Goal: Information Seeking & Learning: Learn about a topic

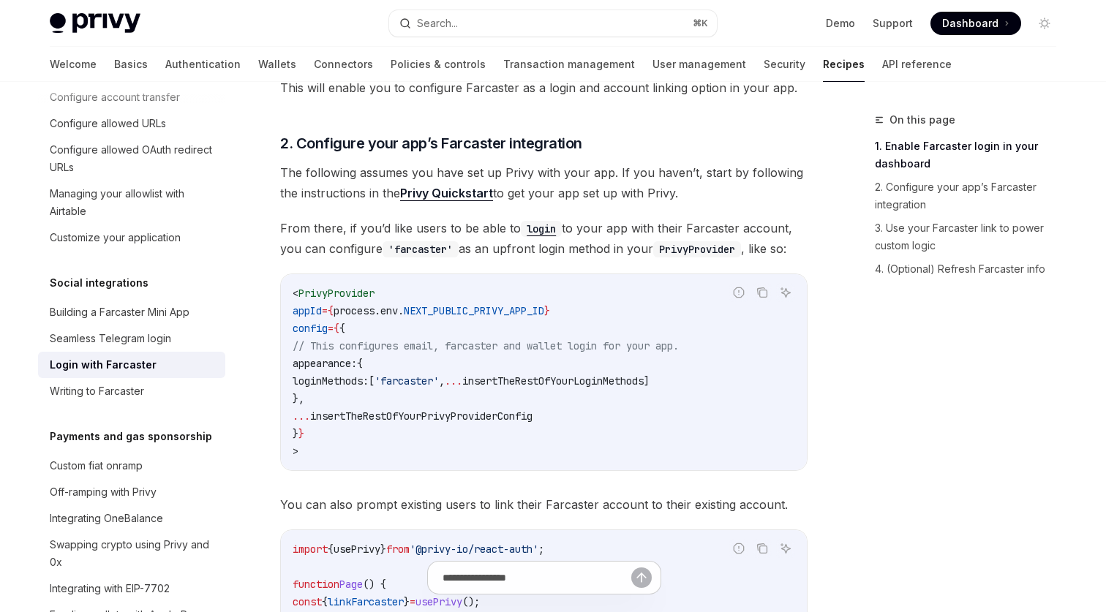
scroll to position [470, 0]
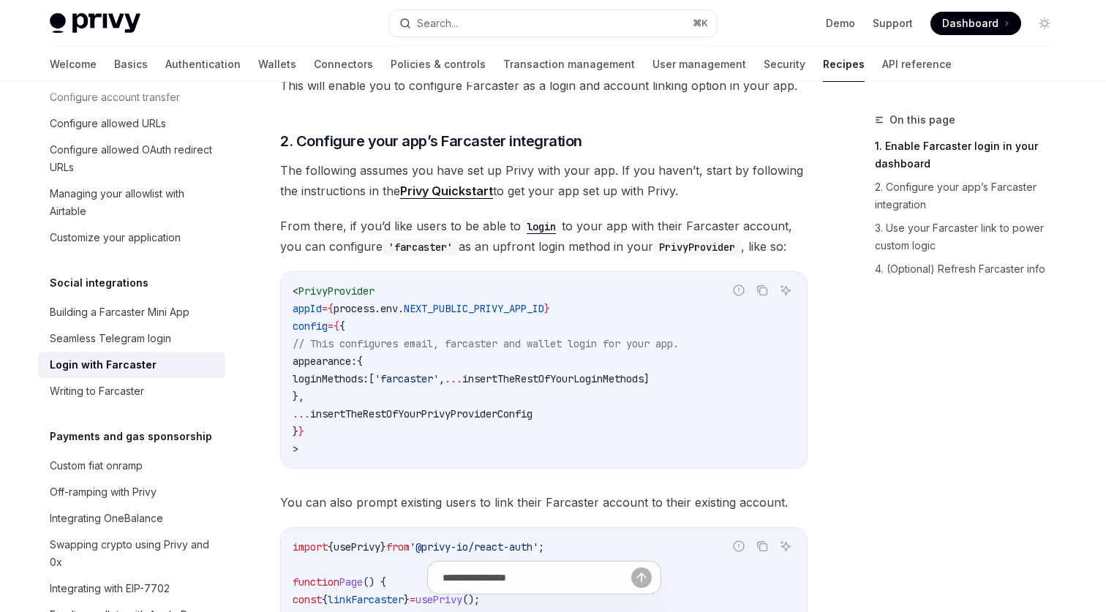
click at [124, 18] on img at bounding box center [95, 23] width 91 height 20
type textarea "*"
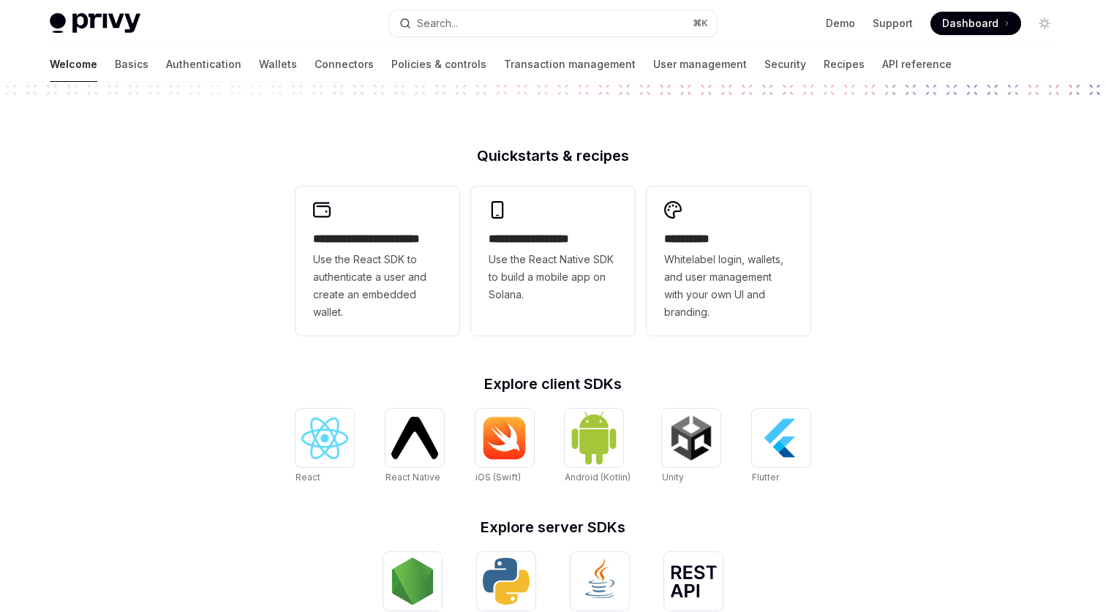
scroll to position [318, 0]
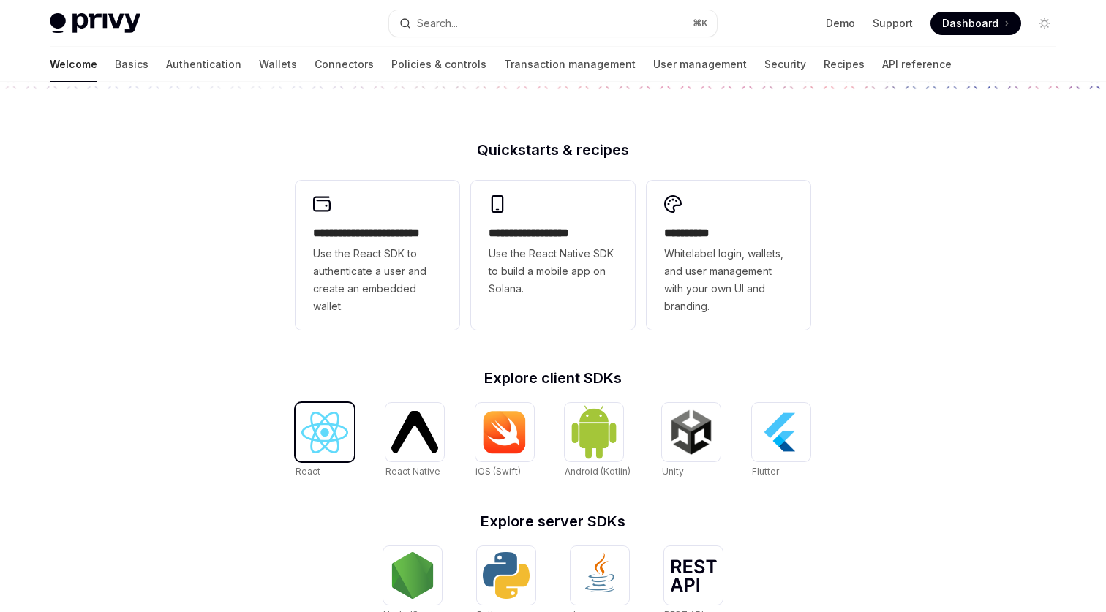
click at [320, 440] on img at bounding box center [324, 433] width 47 height 42
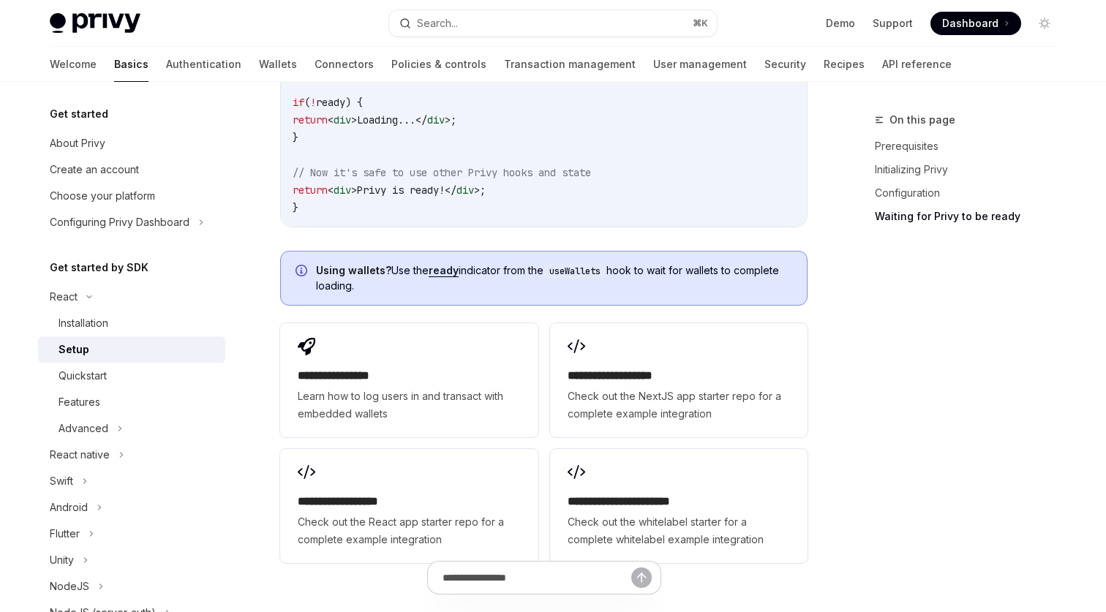
scroll to position [1734, 0]
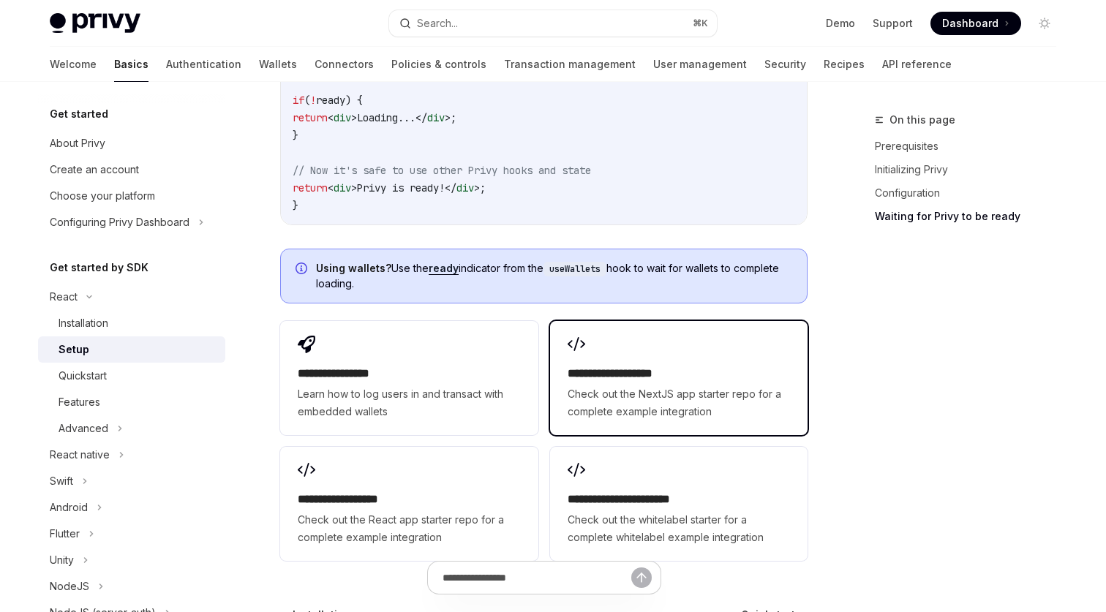
click at [682, 391] on span "Check out the NextJS app starter repo for a complete example integration" at bounding box center [679, 403] width 222 height 35
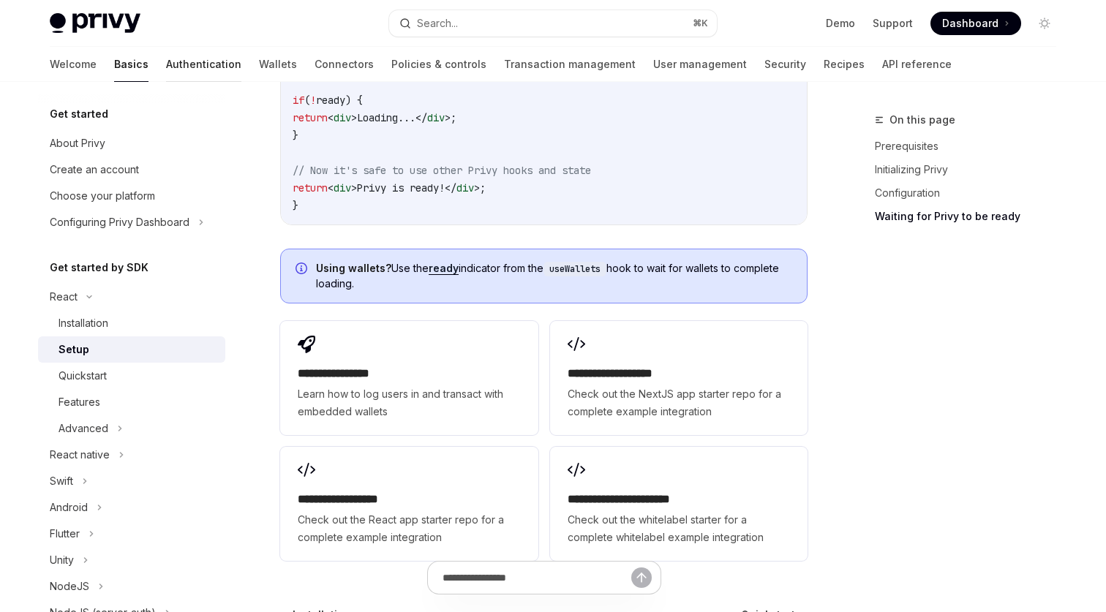
click at [166, 65] on link "Authentication" at bounding box center [203, 64] width 75 height 35
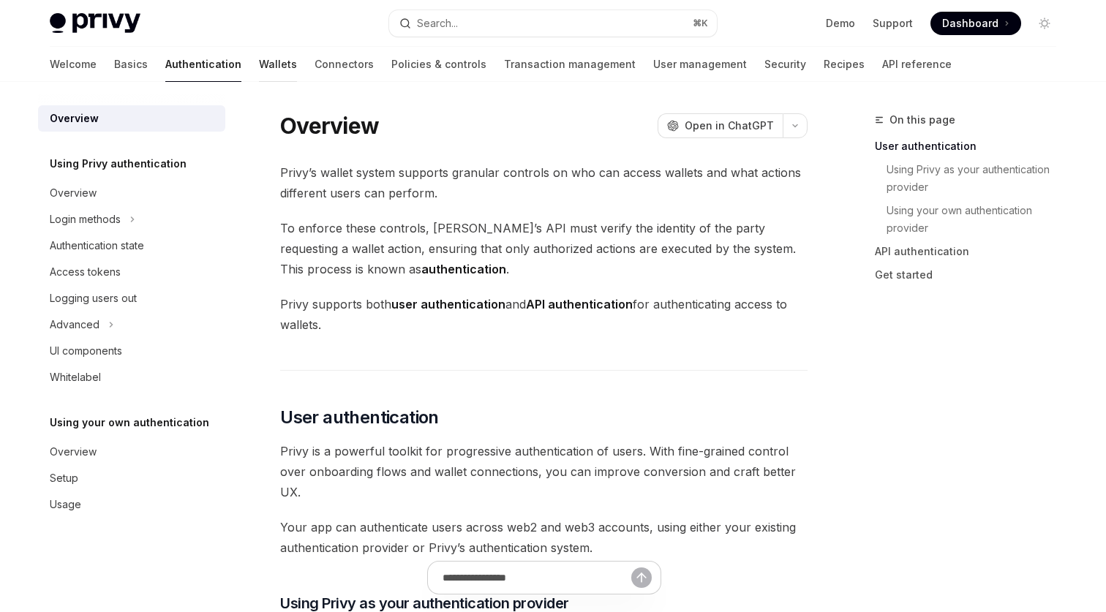
click at [259, 63] on link "Wallets" at bounding box center [278, 64] width 38 height 35
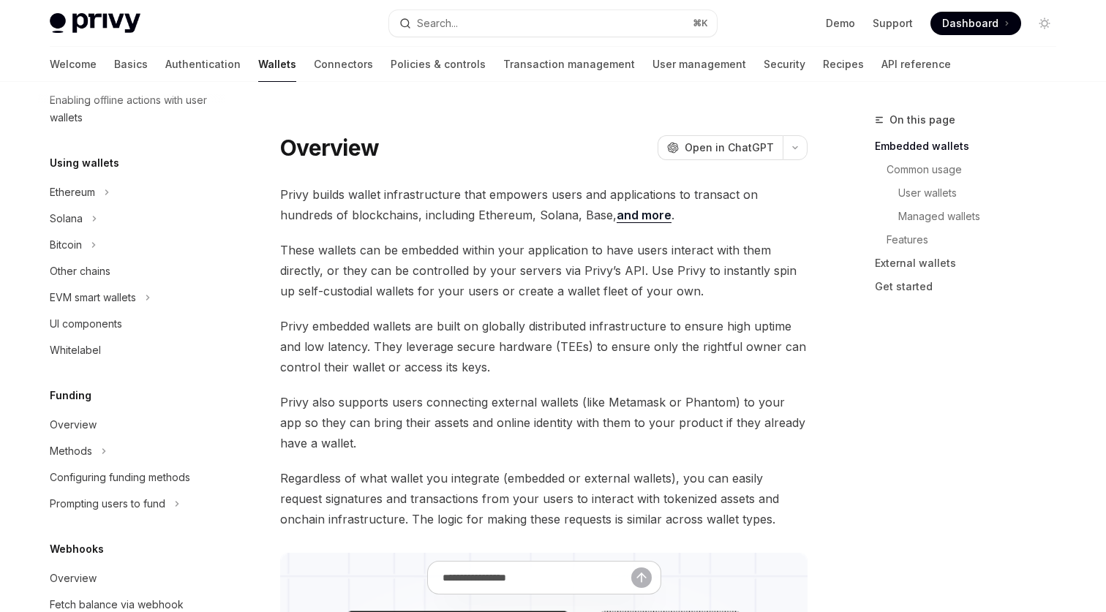
scroll to position [305, 0]
click at [314, 65] on link "Connectors" at bounding box center [343, 64] width 59 height 35
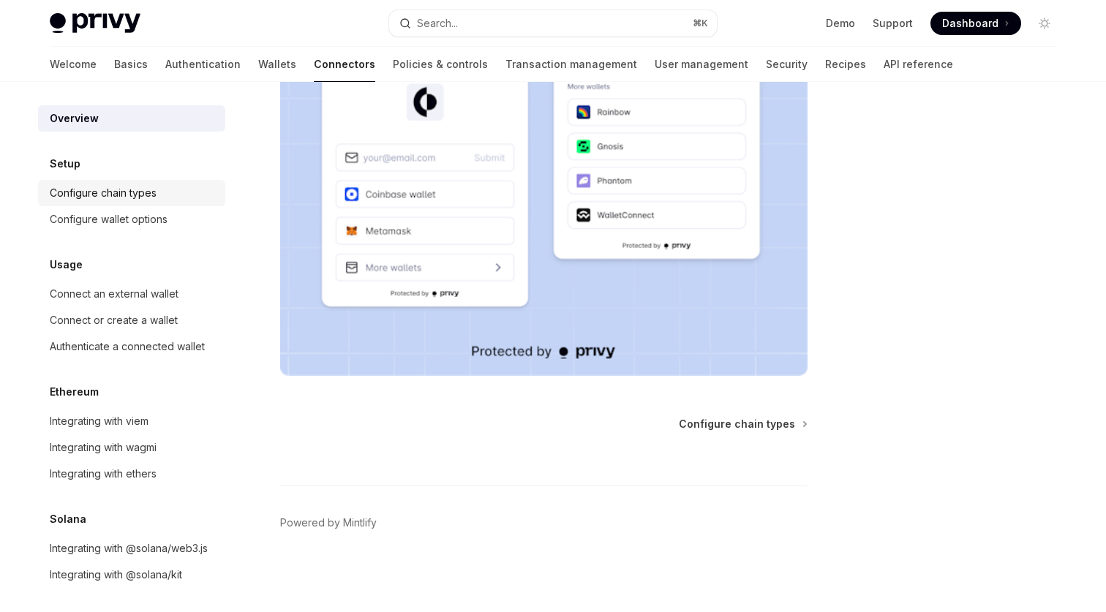
click at [123, 195] on div "Configure chain types" at bounding box center [103, 193] width 107 height 18
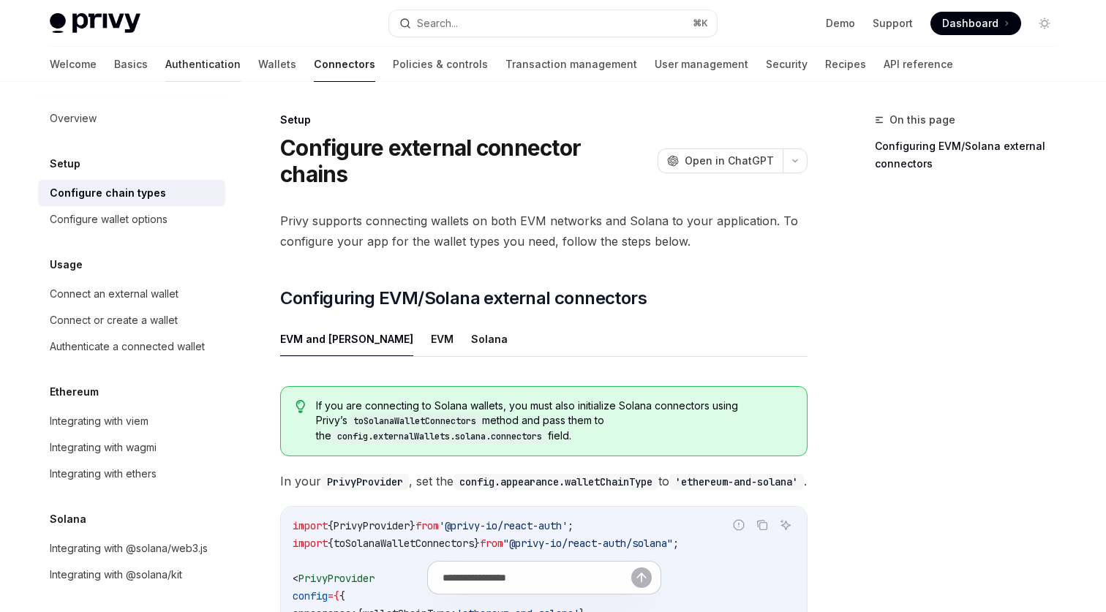
click at [165, 73] on link "Authentication" at bounding box center [202, 64] width 75 height 35
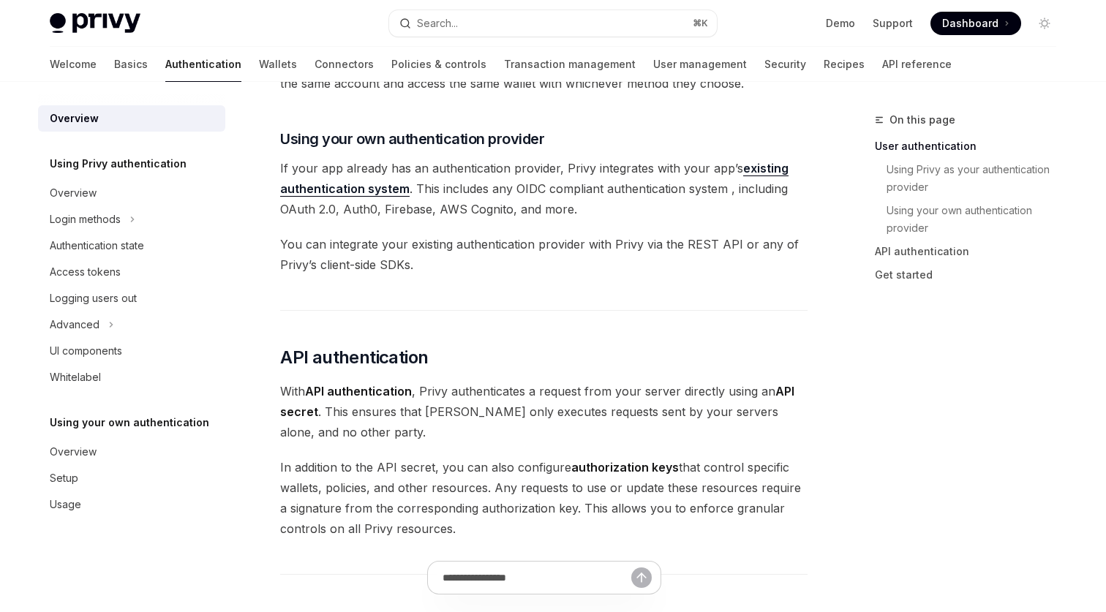
scroll to position [1243, 0]
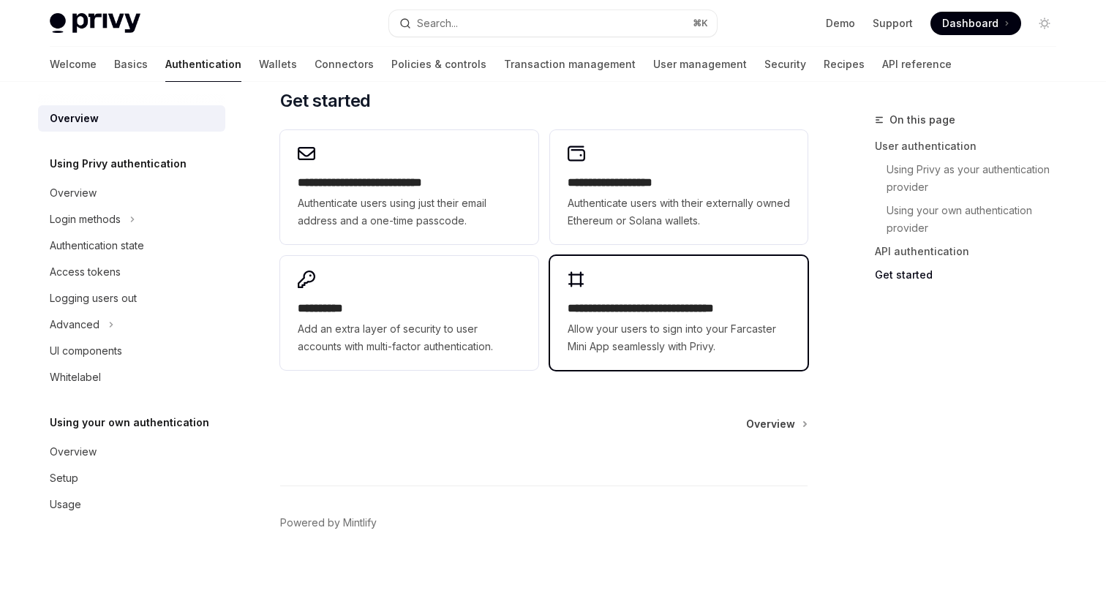
click at [677, 353] on span "Allow your users to sign into your Farcaster Mini App seamlessly with Privy." at bounding box center [679, 337] width 222 height 35
type textarea "*"
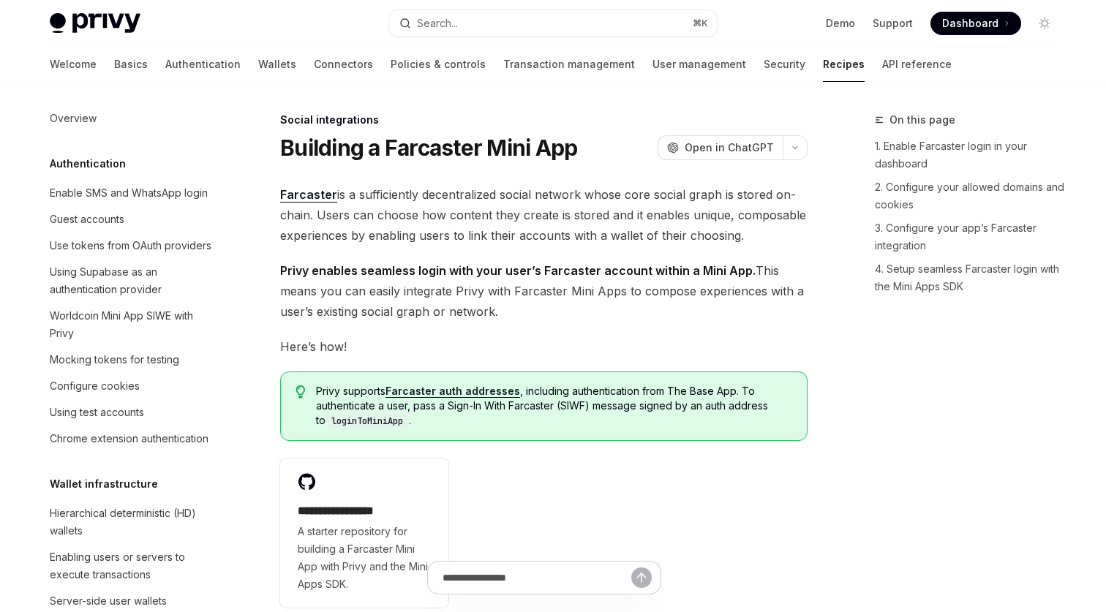
scroll to position [917, 0]
